Goal: Information Seeking & Learning: Learn about a topic

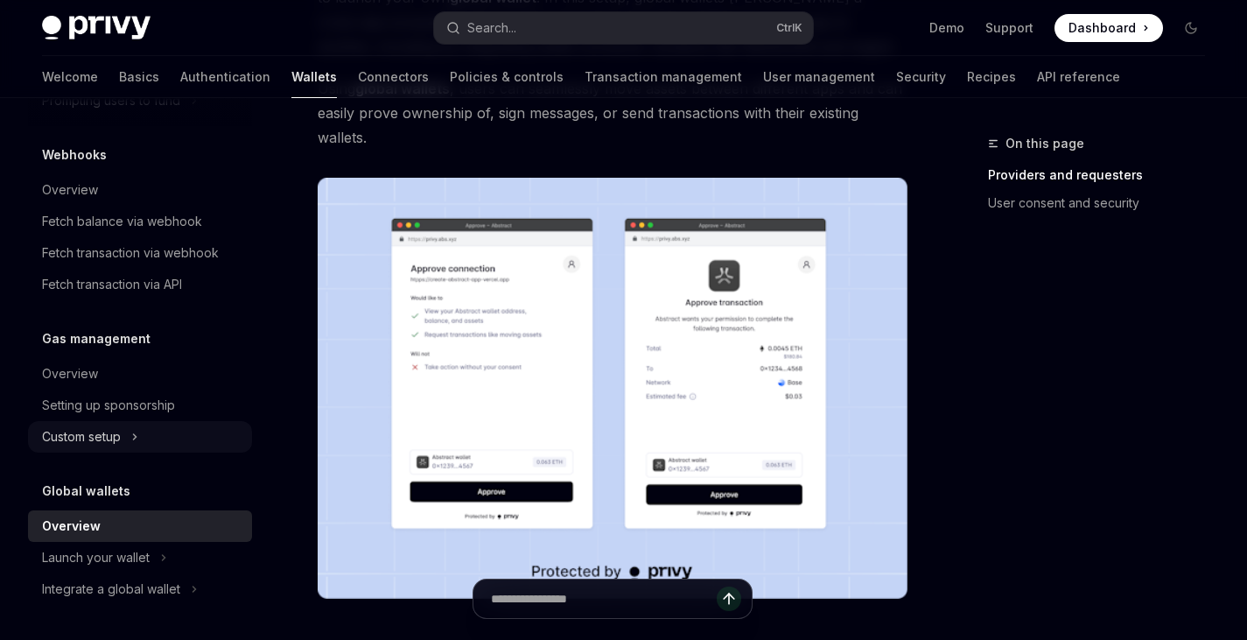
scroll to position [265, 0]
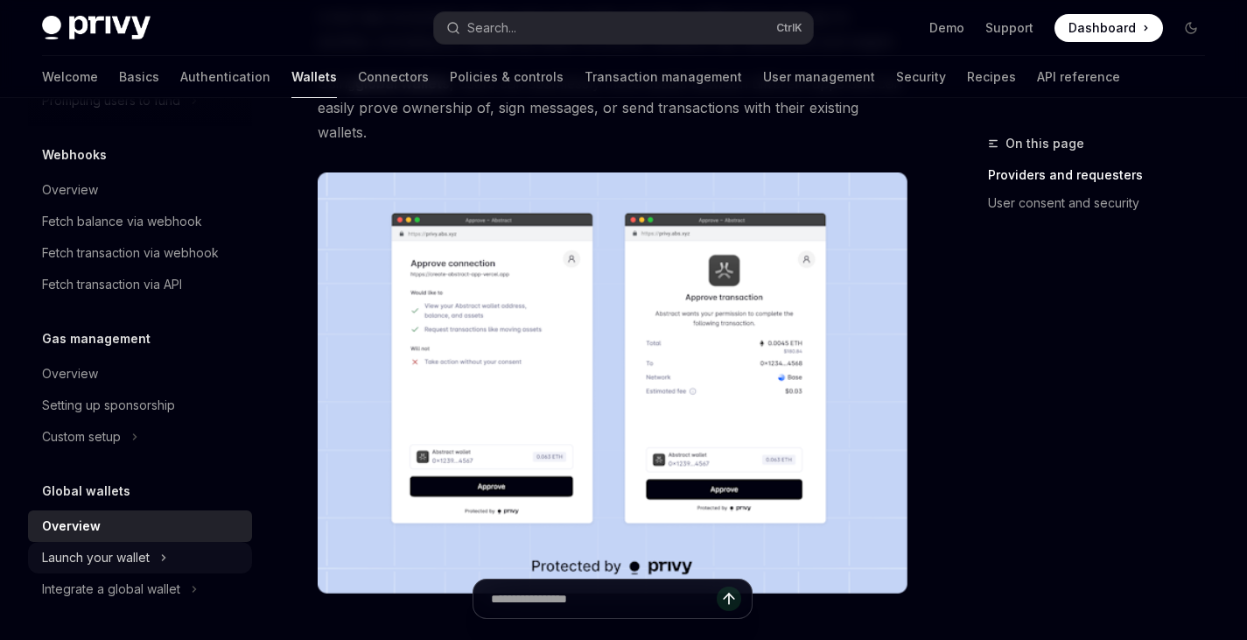
click at [166, 558] on icon "Toggle Launch your wallet section" at bounding box center [163, 557] width 7 height 21
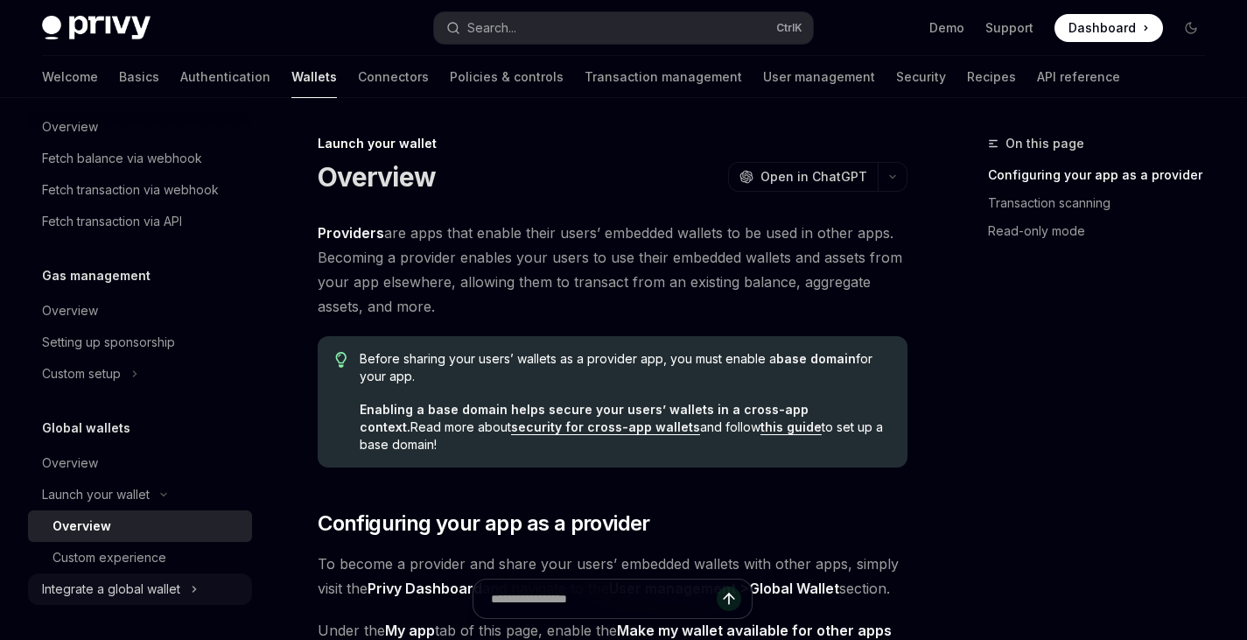
click at [182, 586] on button "Integrate a global wallet" at bounding box center [140, 588] width 224 height 31
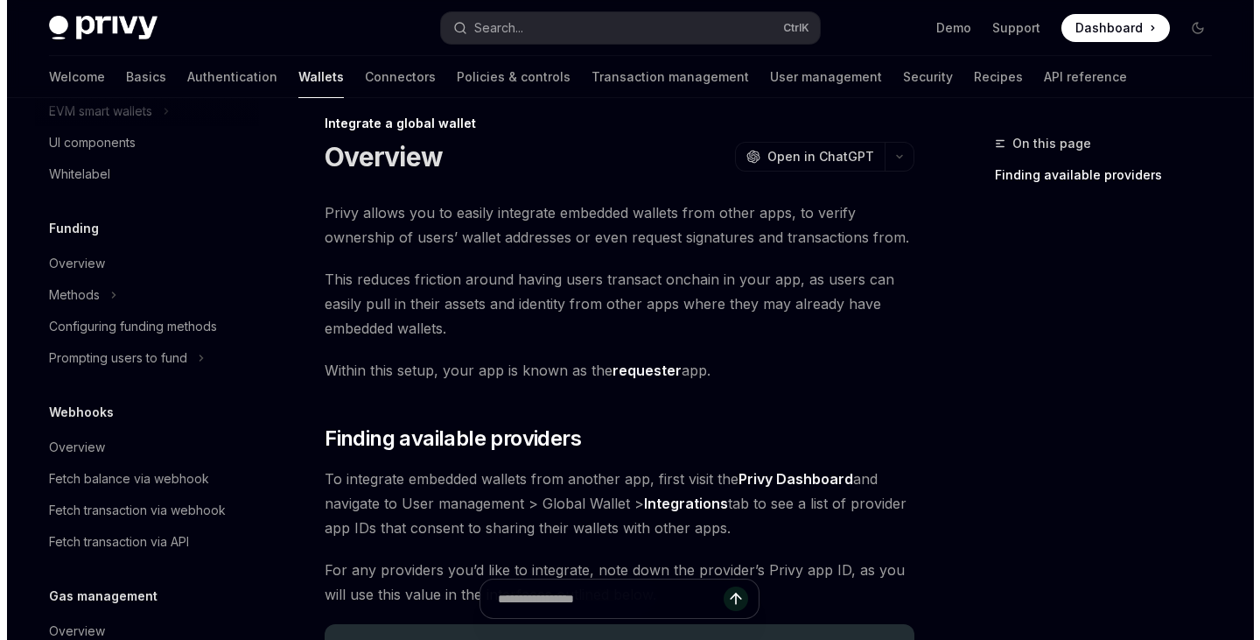
scroll to position [607, 0]
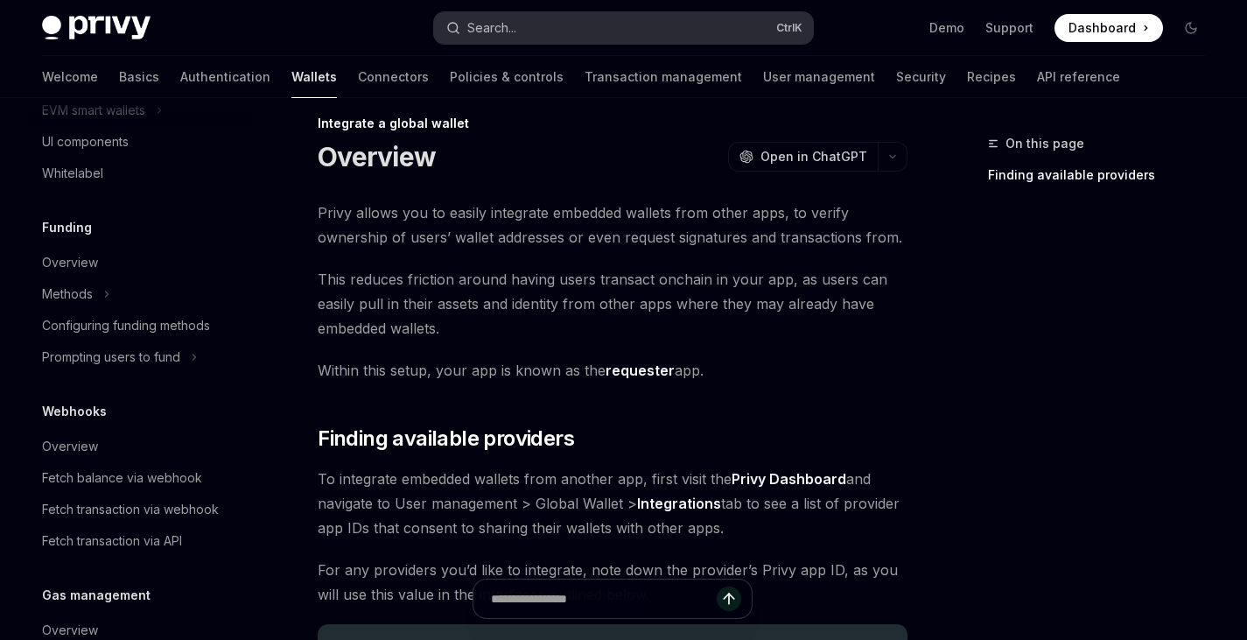
click at [533, 32] on button "Search... Ctrl K" at bounding box center [623, 27] width 378 height 31
type textarea "*"
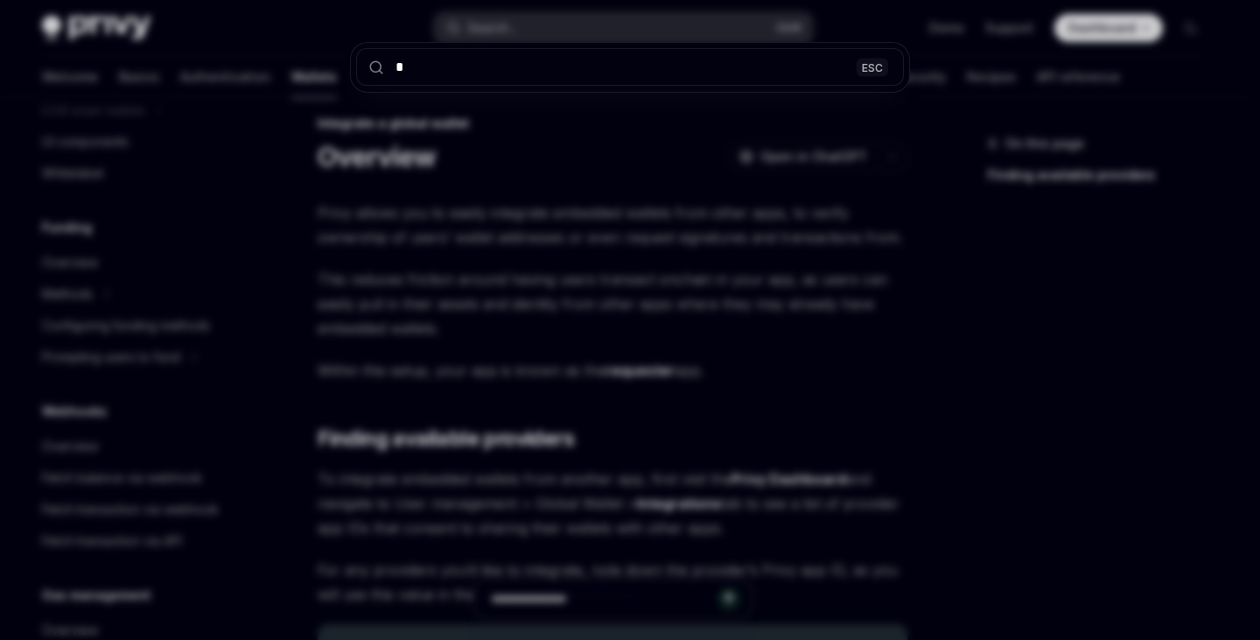
type input "**"
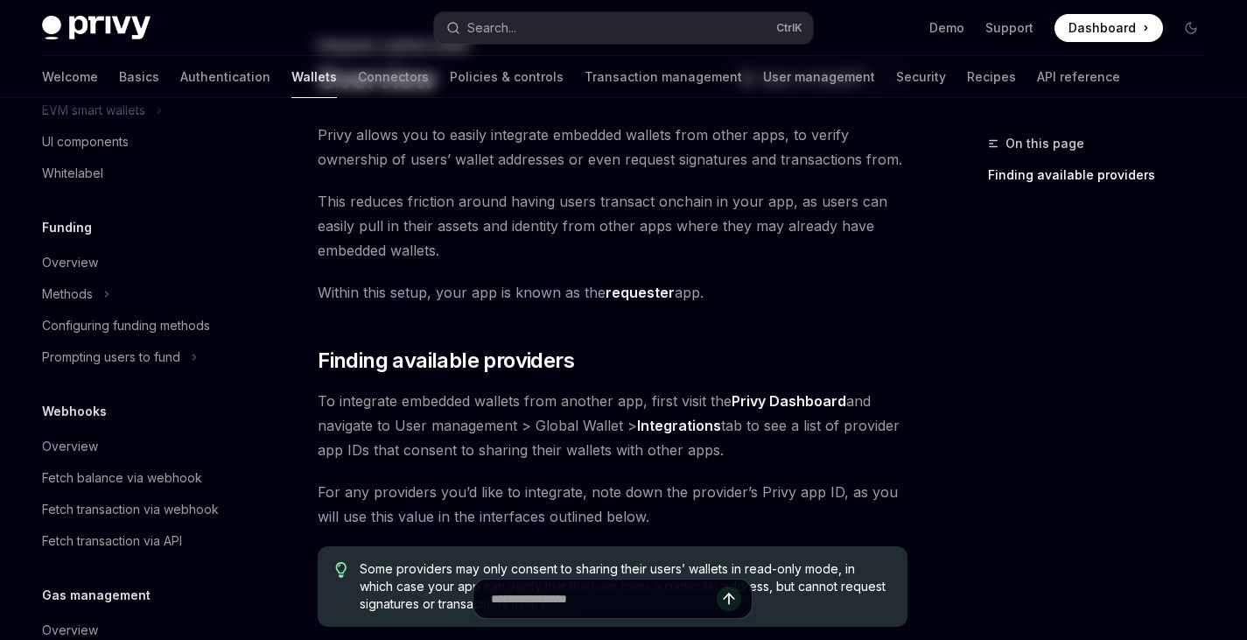
type textarea "*"
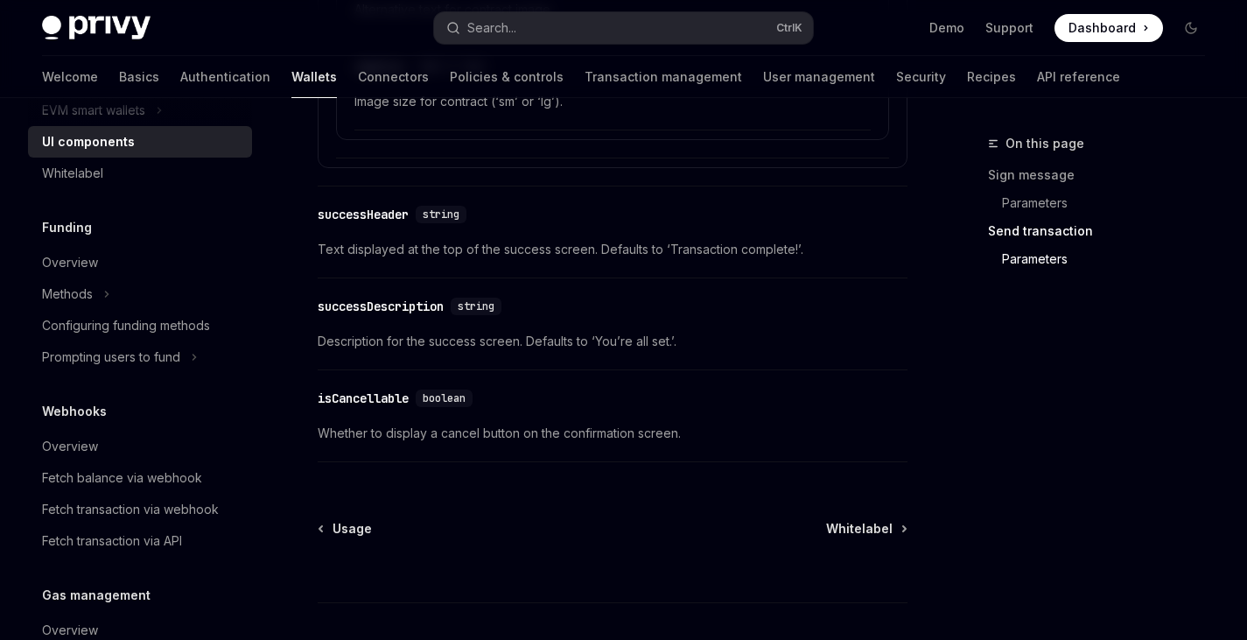
scroll to position [3343, 0]
